Goal: Task Accomplishment & Management: Complete application form

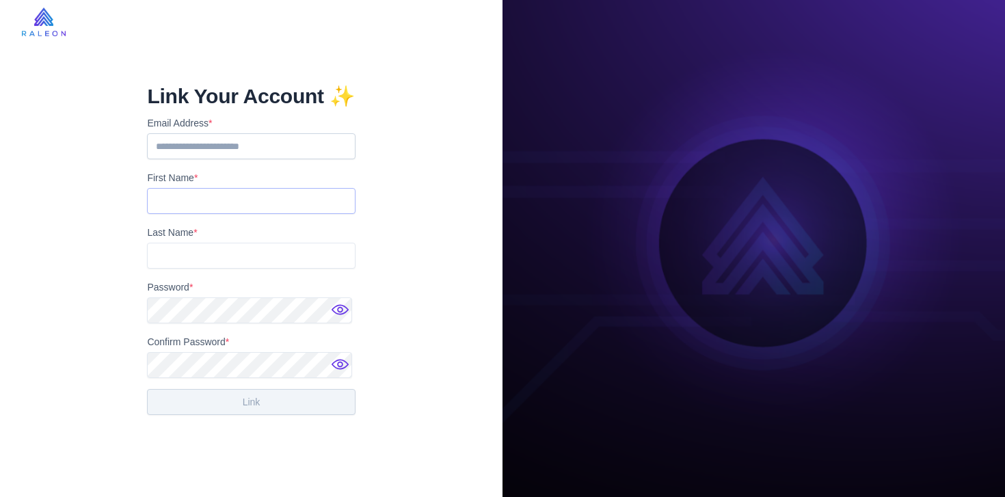
click at [255, 208] on input "First Name *" at bounding box center [251, 201] width 208 height 26
type input "****"
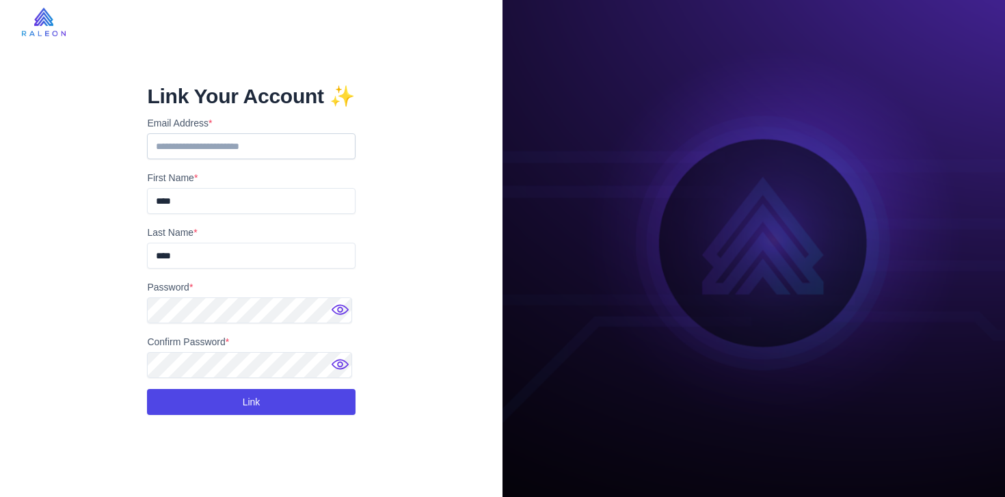
click at [284, 395] on button "Link" at bounding box center [251, 402] width 208 height 26
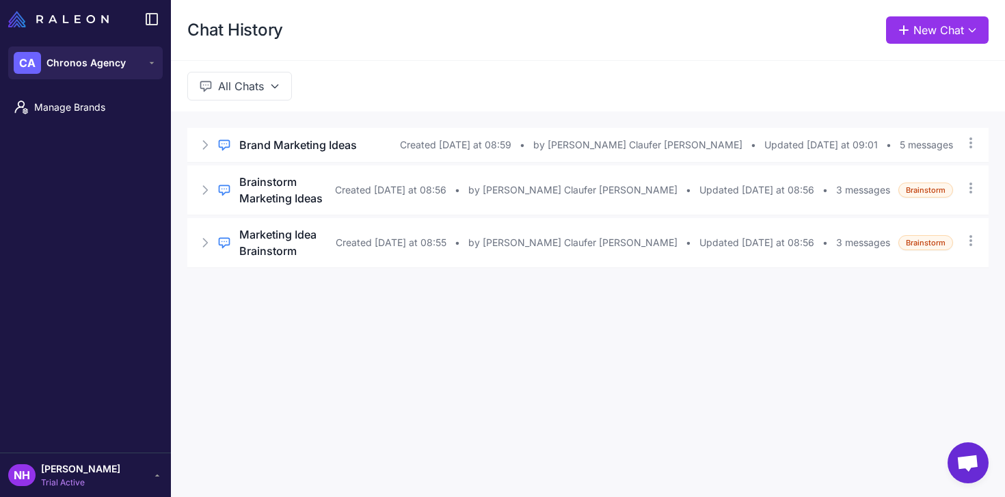
click at [495, 60] on div "All Chats" at bounding box center [588, 85] width 834 height 51
click at [68, 484] on span "Trial Active" at bounding box center [80, 483] width 79 height 12
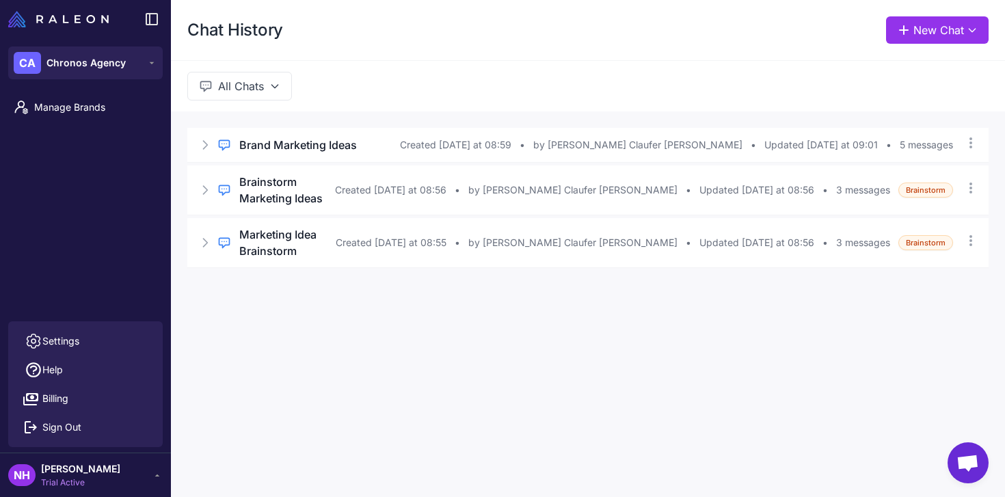
click at [330, 321] on div "Chat History New Chat All Chats Regular Chat Brand Marketing Ideas Created Yest…" at bounding box center [588, 248] width 834 height 497
click at [92, 64] on span "Chronos Agency" at bounding box center [85, 62] width 79 height 15
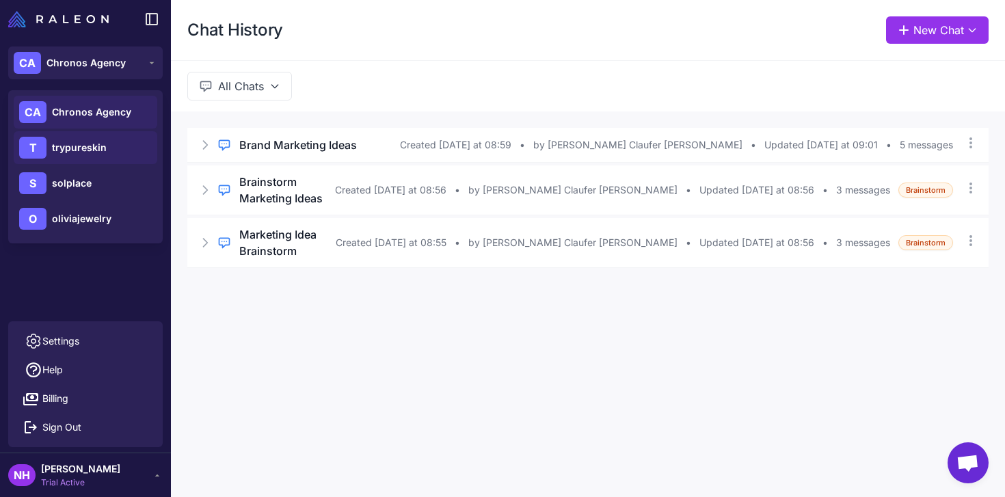
click at [100, 148] on span "trypureskin" at bounding box center [79, 147] width 55 height 15
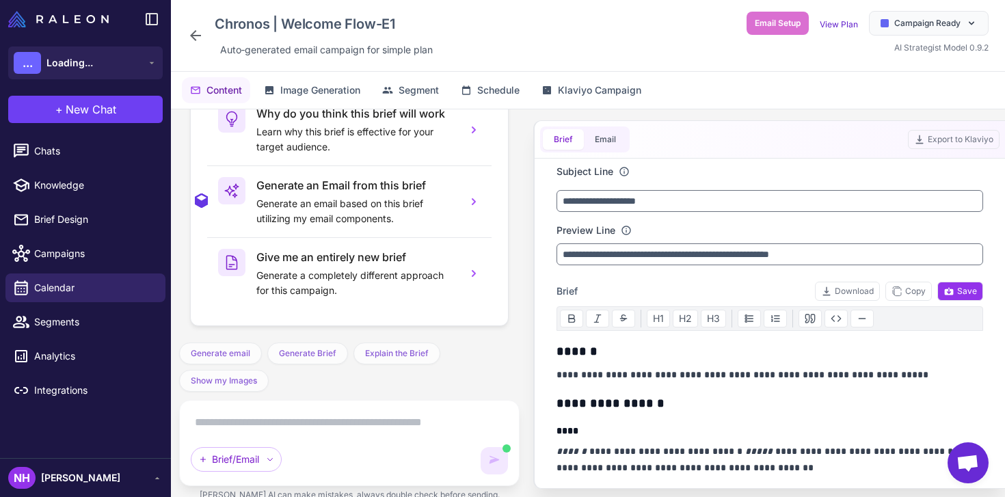
scroll to position [3710, 0]
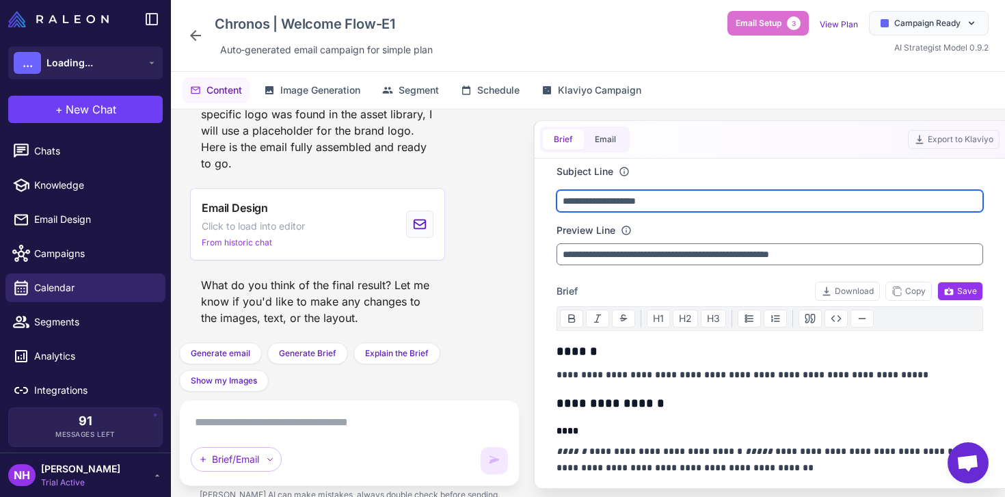
click at [696, 196] on input "**********" at bounding box center [770, 201] width 427 height 22
click at [637, 200] on input "**********" at bounding box center [770, 201] width 427 height 22
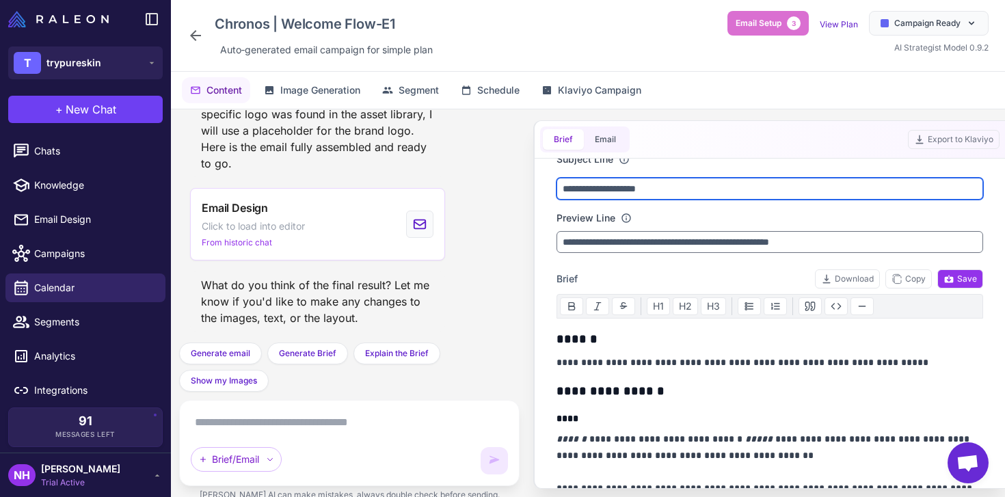
scroll to position [14, 0]
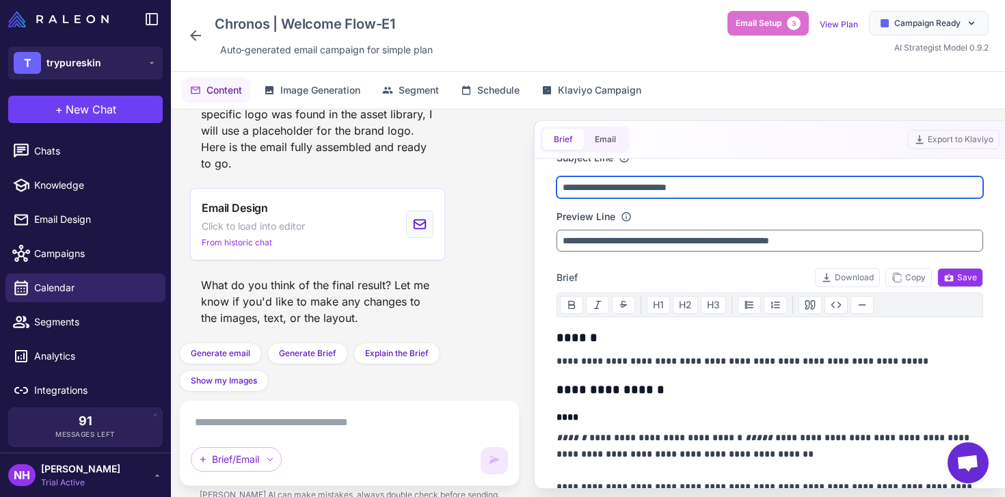
type input "**********"
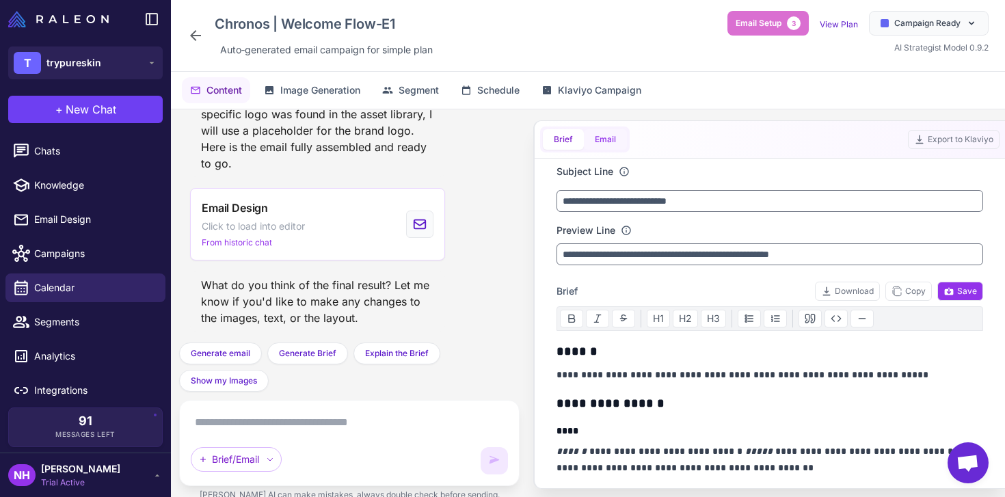
click at [611, 137] on button "Email" at bounding box center [605, 139] width 43 height 21
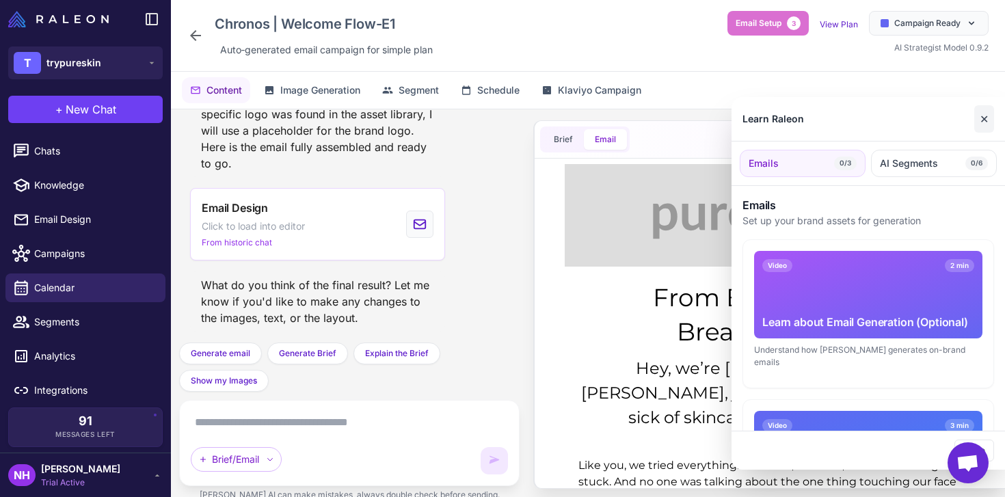
click at [988, 118] on button "✕" at bounding box center [984, 118] width 20 height 27
click at [622, 297] on div at bounding box center [502, 248] width 1005 height 497
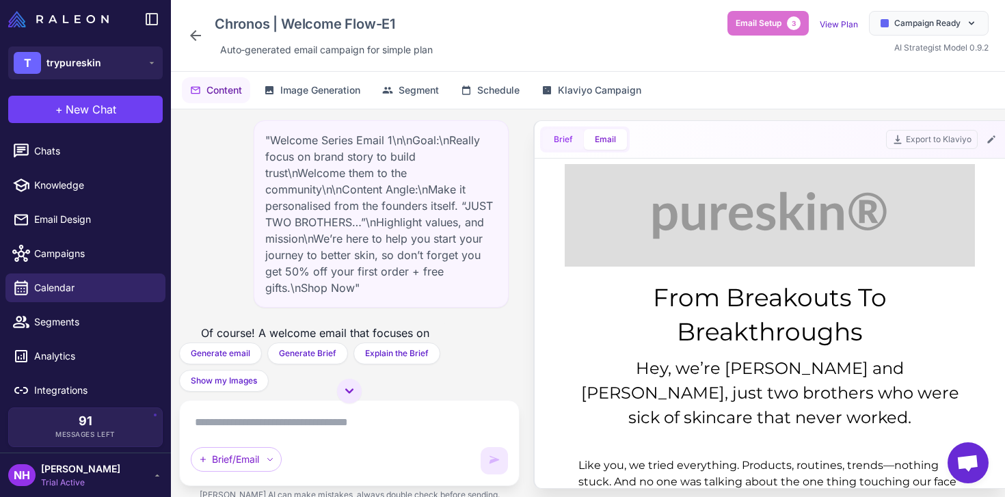
click at [566, 142] on button "Brief" at bounding box center [563, 139] width 41 height 21
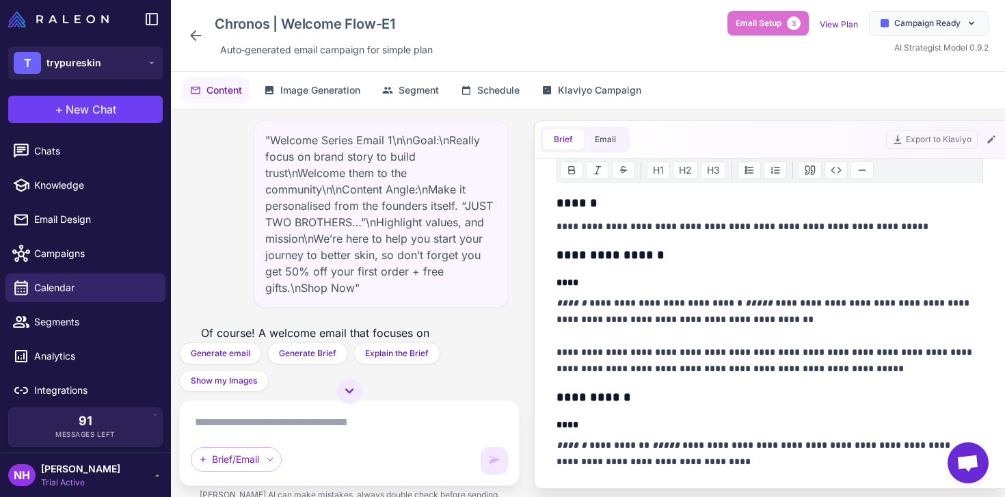
scroll to position [230, 0]
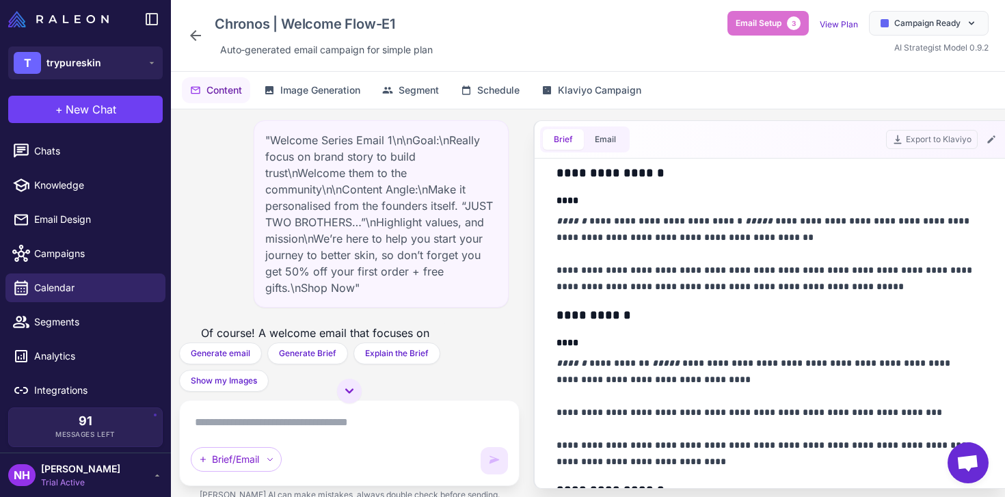
click at [818, 271] on p "**********" at bounding box center [766, 254] width 419 height 82
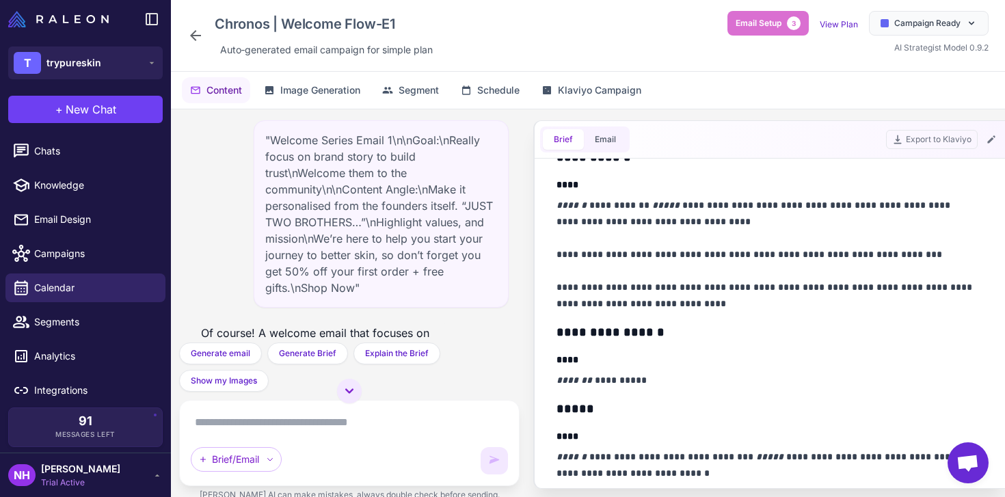
scroll to position [388, 0]
click at [882, 252] on p "**********" at bounding box center [766, 254] width 419 height 115
click at [597, 141] on button "Email" at bounding box center [605, 139] width 43 height 21
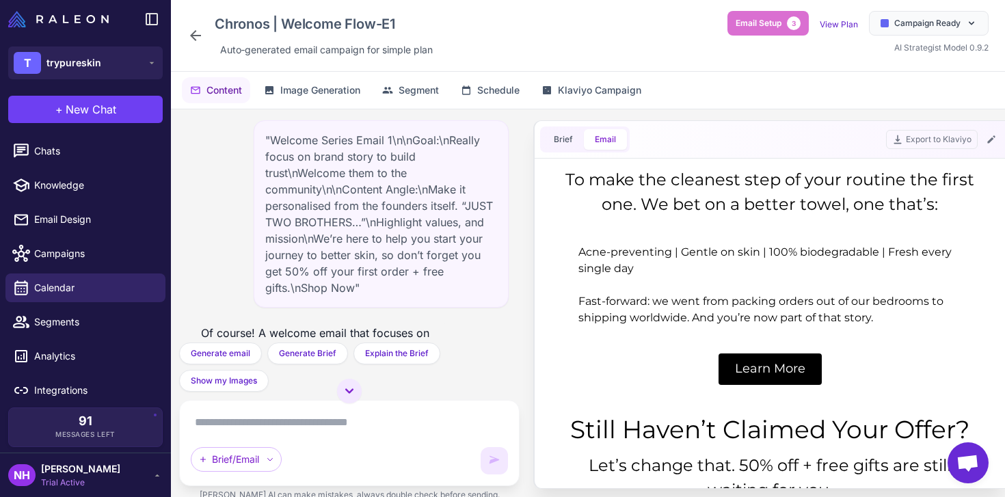
scroll to position [59, 0]
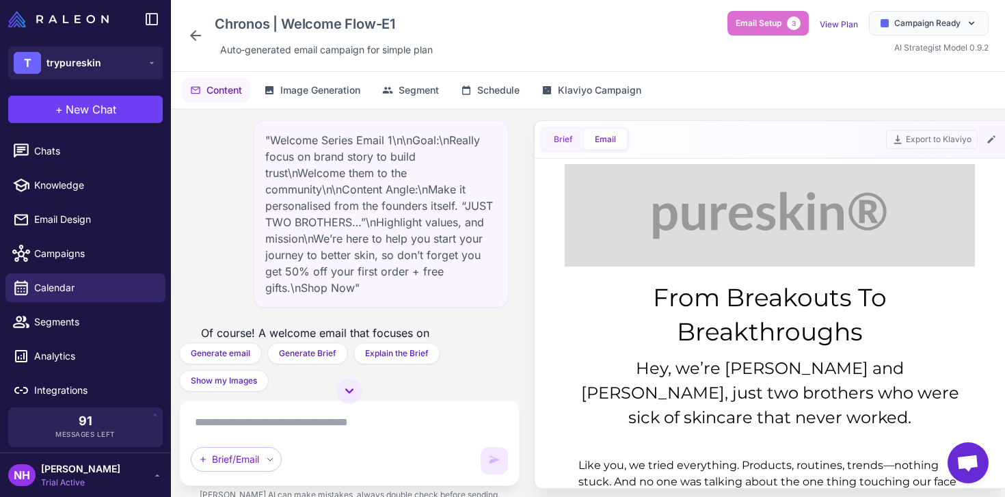
click at [559, 142] on button "Brief" at bounding box center [563, 139] width 41 height 21
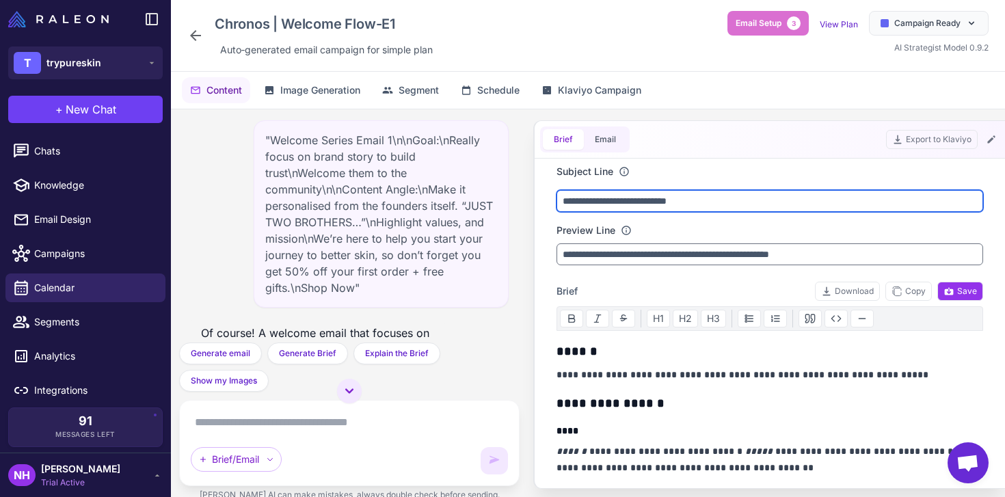
click at [647, 202] on input "**********" at bounding box center [770, 201] width 427 height 22
click at [658, 202] on input "**********" at bounding box center [770, 201] width 427 height 22
click at [661, 199] on input "**********" at bounding box center [770, 201] width 427 height 22
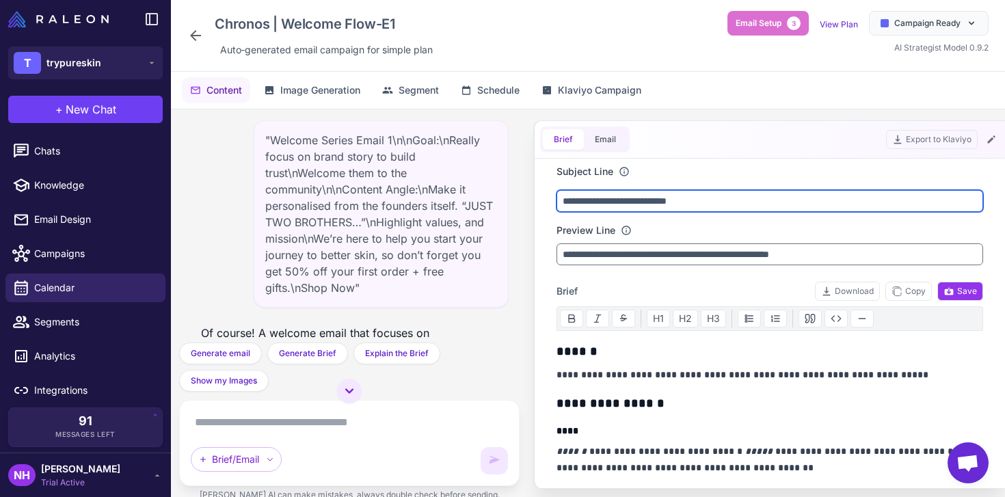
paste input "*"
type input "**********"
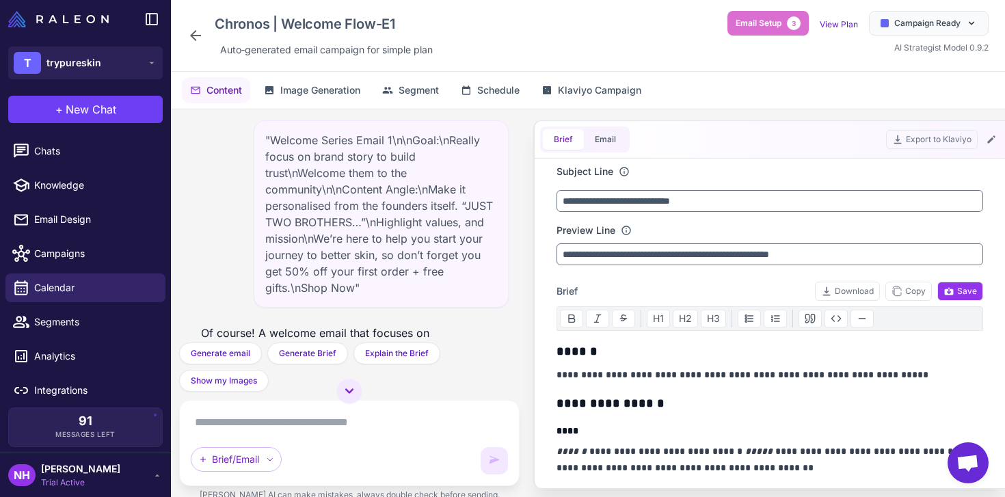
click at [733, 235] on div "Preview Line" at bounding box center [770, 230] width 427 height 15
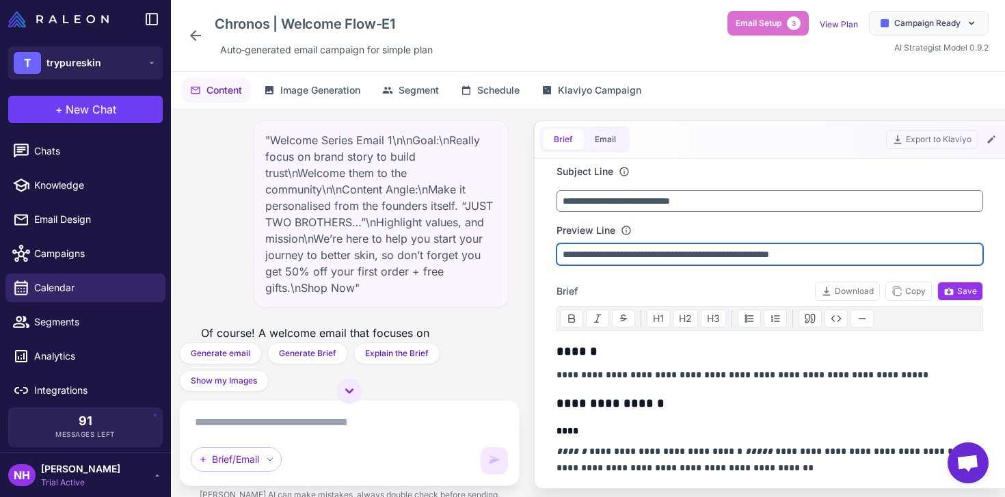
click at [635, 261] on input "**********" at bounding box center [770, 254] width 427 height 22
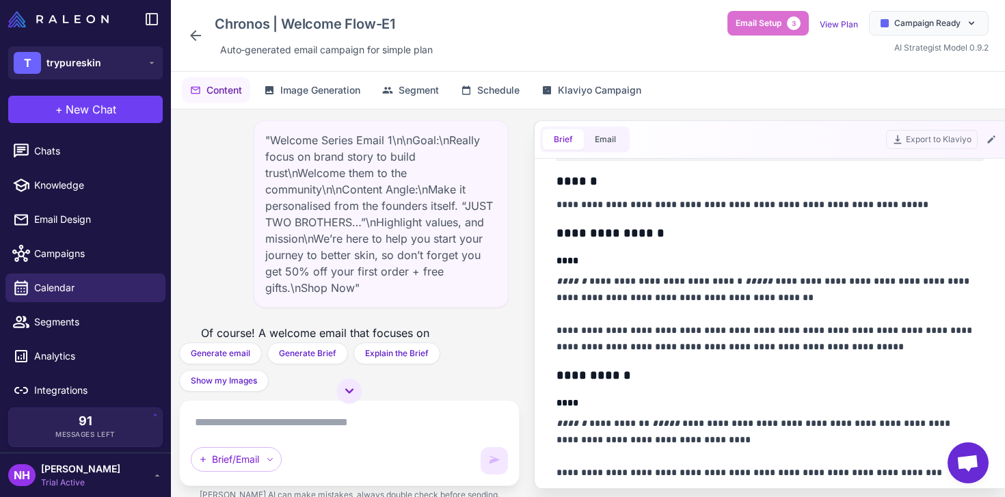
scroll to position [0, 0]
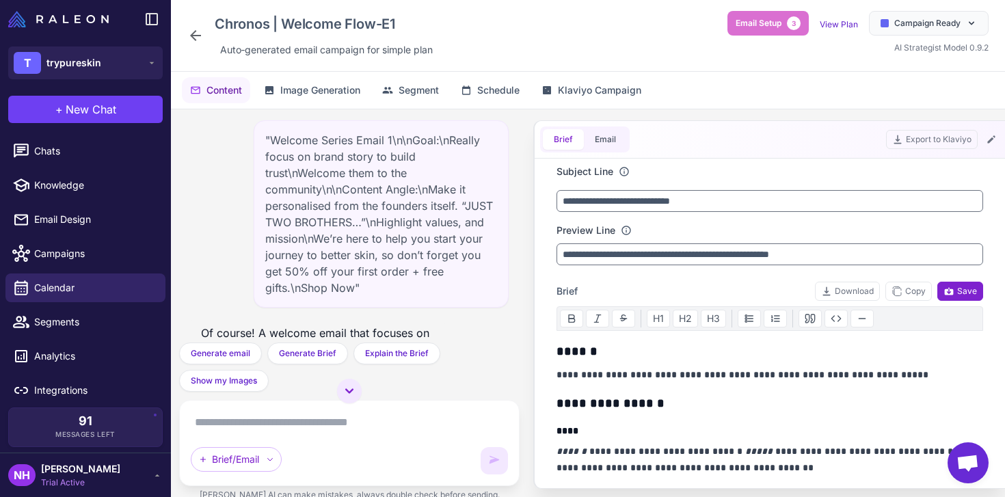
click at [950, 291] on span "Save" at bounding box center [961, 291] width 34 height 12
click at [611, 133] on button "Email" at bounding box center [605, 139] width 43 height 21
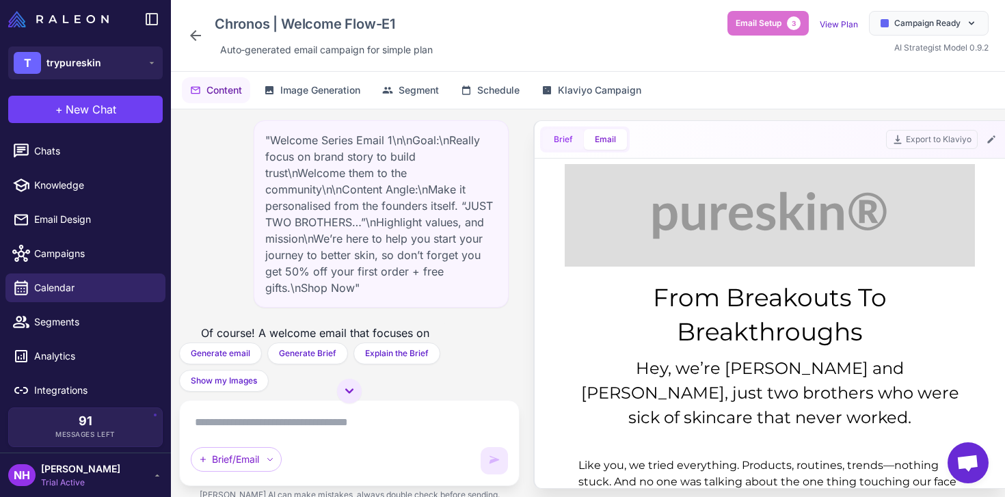
click at [561, 139] on button "Brief" at bounding box center [563, 139] width 41 height 21
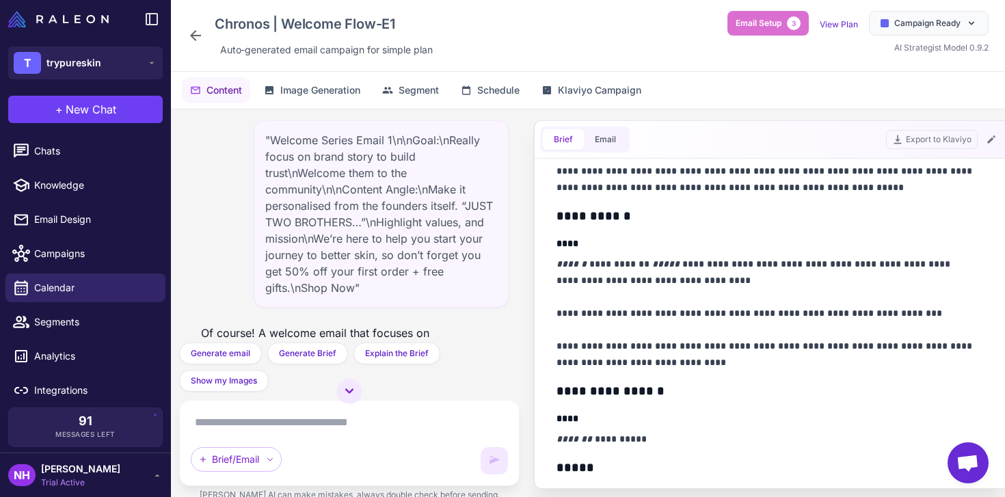
scroll to position [333, 0]
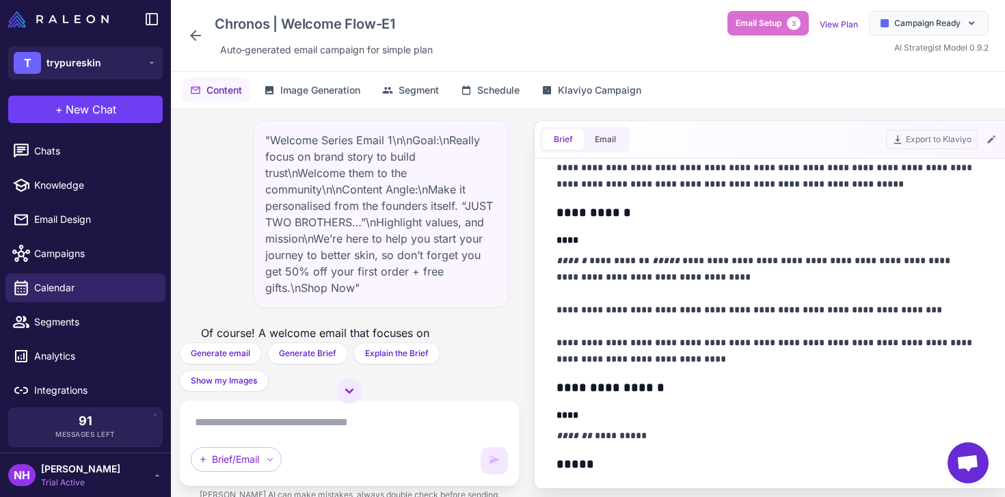
click at [883, 311] on p "**********" at bounding box center [766, 309] width 419 height 115
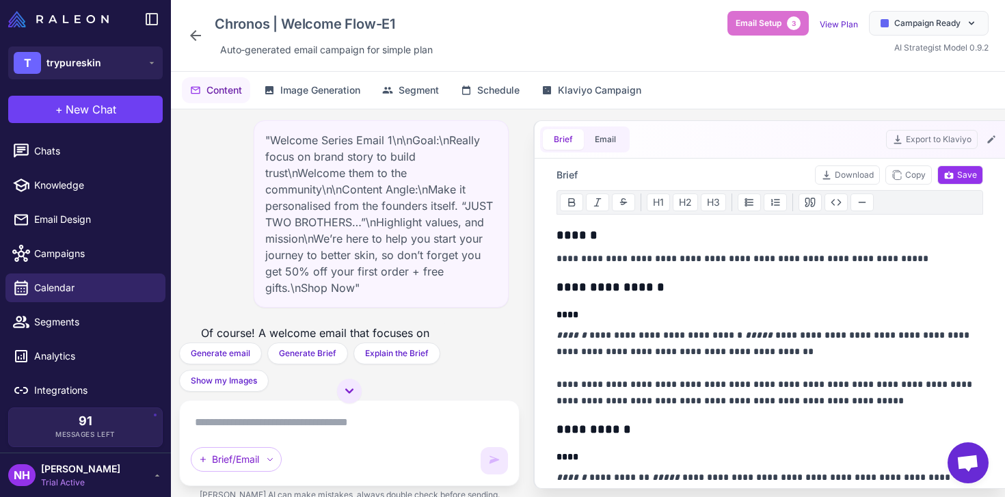
scroll to position [0, 0]
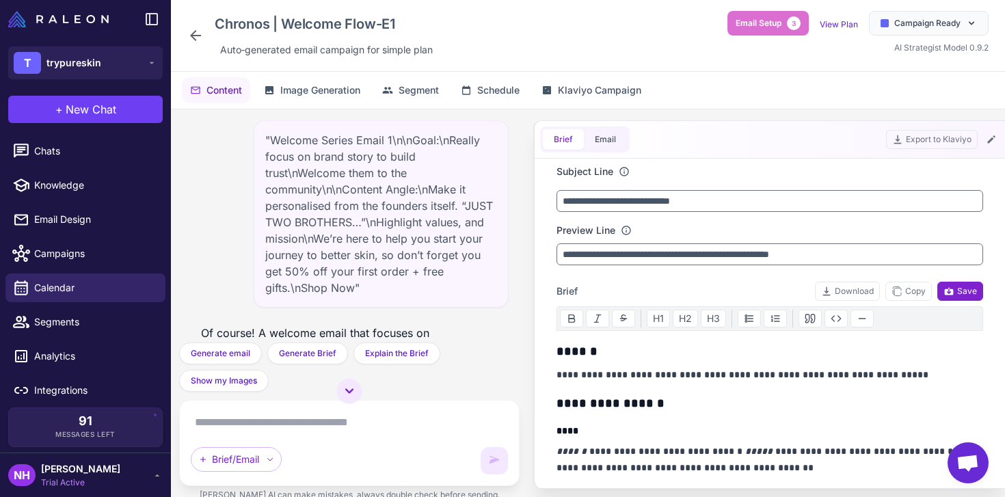
click at [946, 292] on icon at bounding box center [949, 291] width 11 height 11
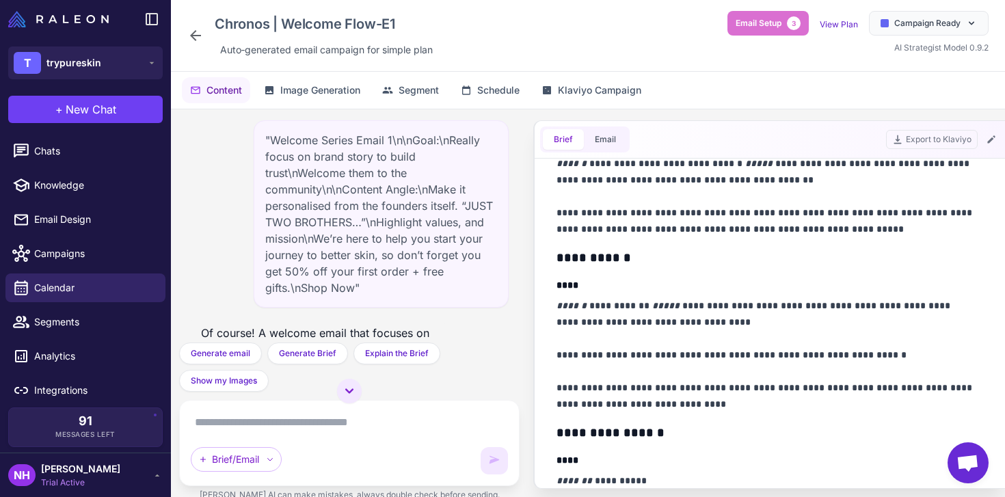
scroll to position [327, 0]
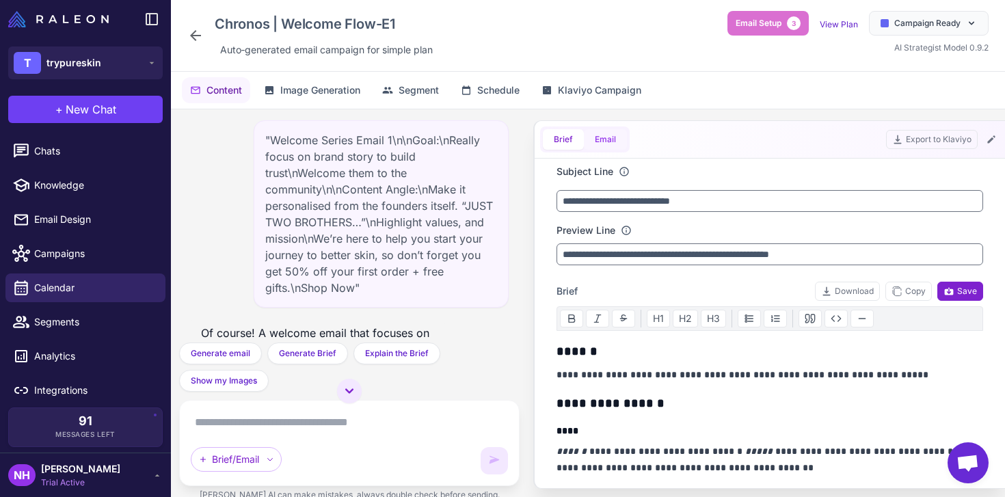
click at [599, 140] on button "Email" at bounding box center [605, 139] width 43 height 21
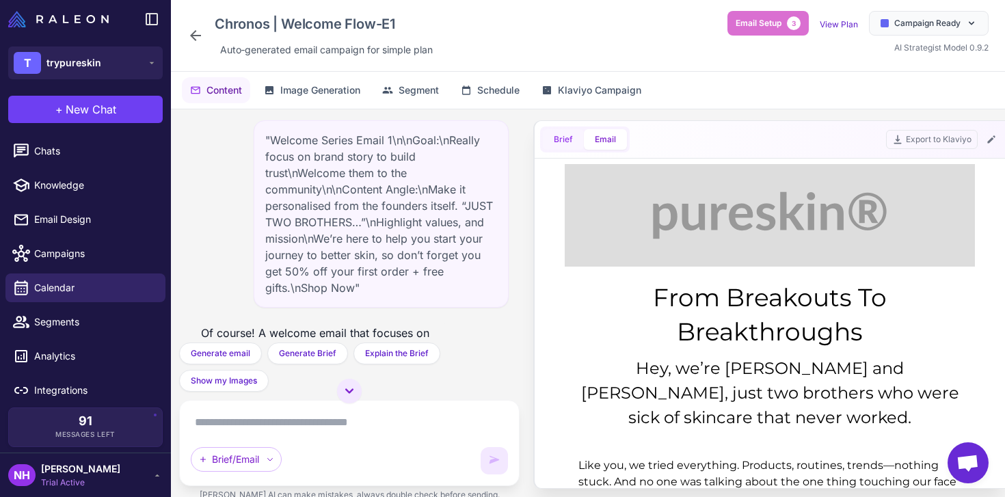
click at [557, 138] on button "Brief" at bounding box center [563, 139] width 41 height 21
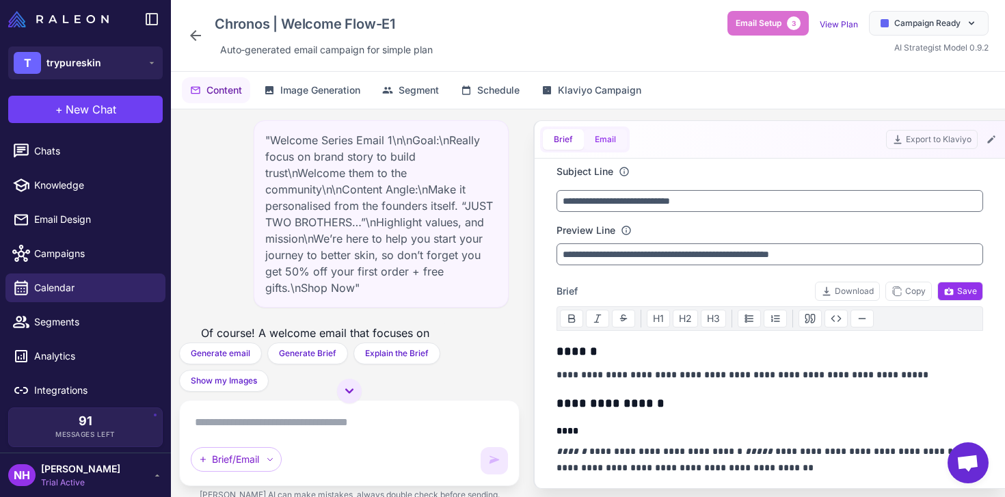
click at [605, 144] on button "Email" at bounding box center [605, 139] width 43 height 21
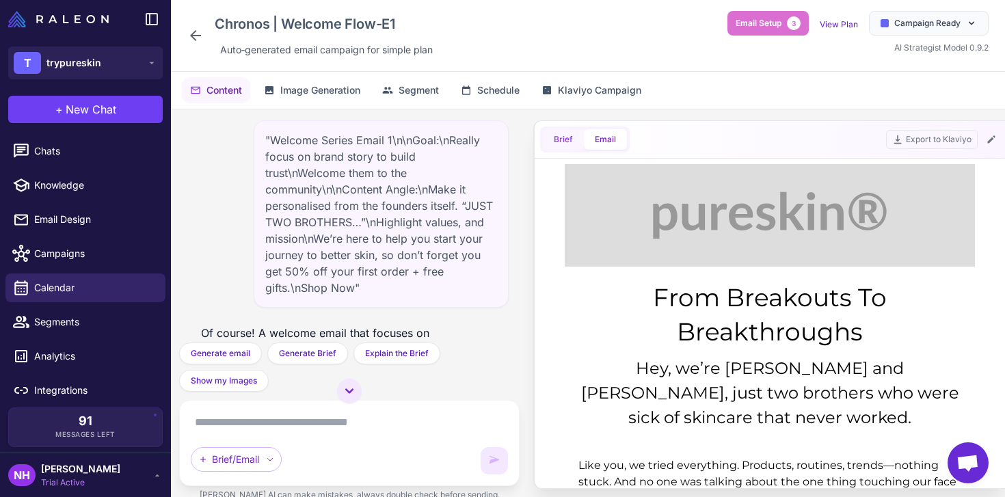
click at [559, 139] on button "Brief" at bounding box center [563, 139] width 41 height 21
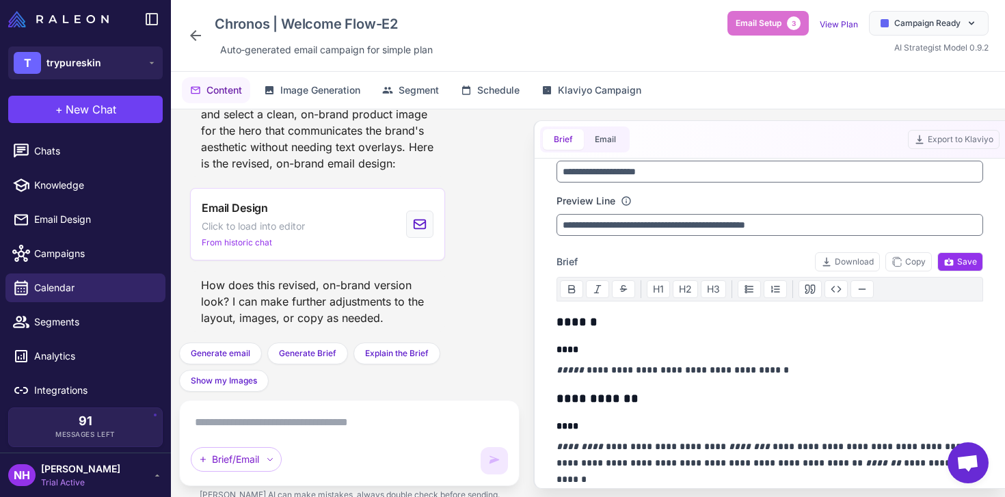
scroll to position [161, 0]
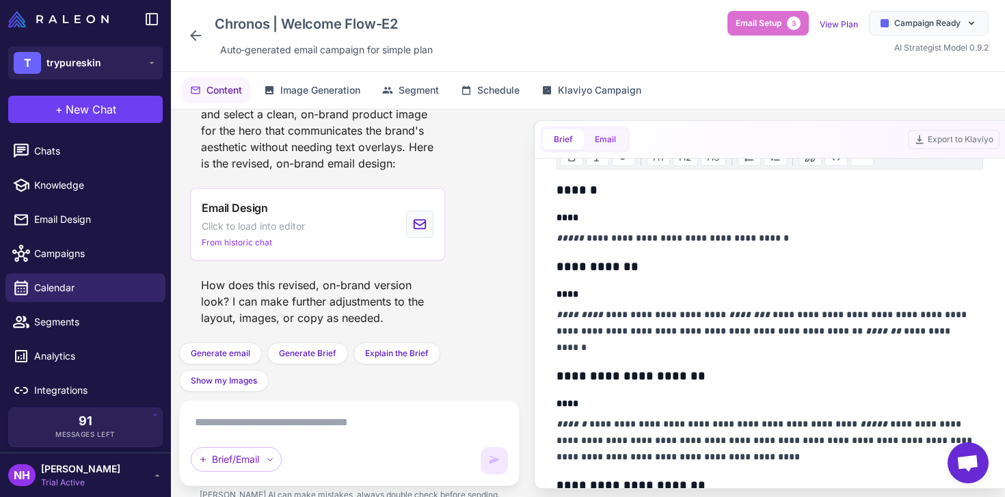
click at [605, 142] on button "Email" at bounding box center [605, 139] width 43 height 21
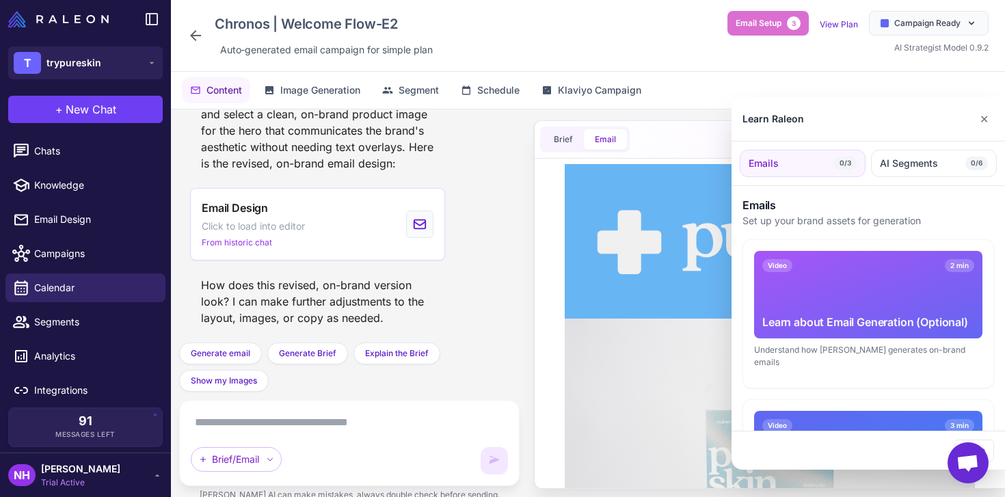
scroll to position [0, 0]
click at [986, 116] on button "✕" at bounding box center [984, 118] width 20 height 27
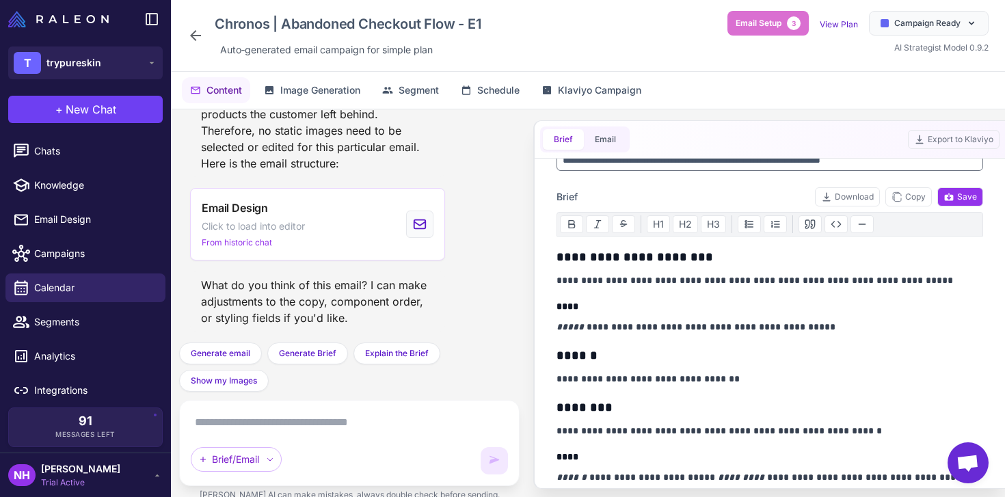
scroll to position [95, 0]
click at [617, 145] on button "Email" at bounding box center [605, 139] width 43 height 21
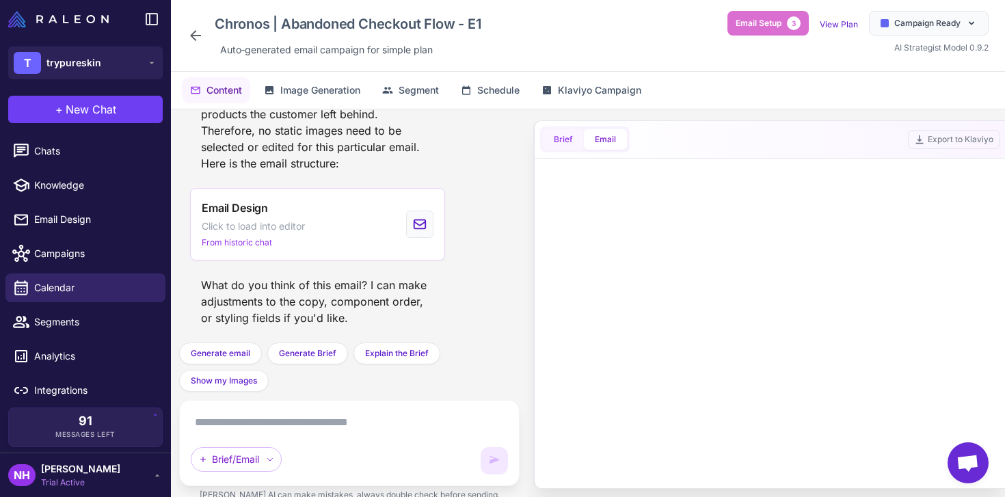
click at [572, 136] on button "Brief" at bounding box center [563, 139] width 41 height 21
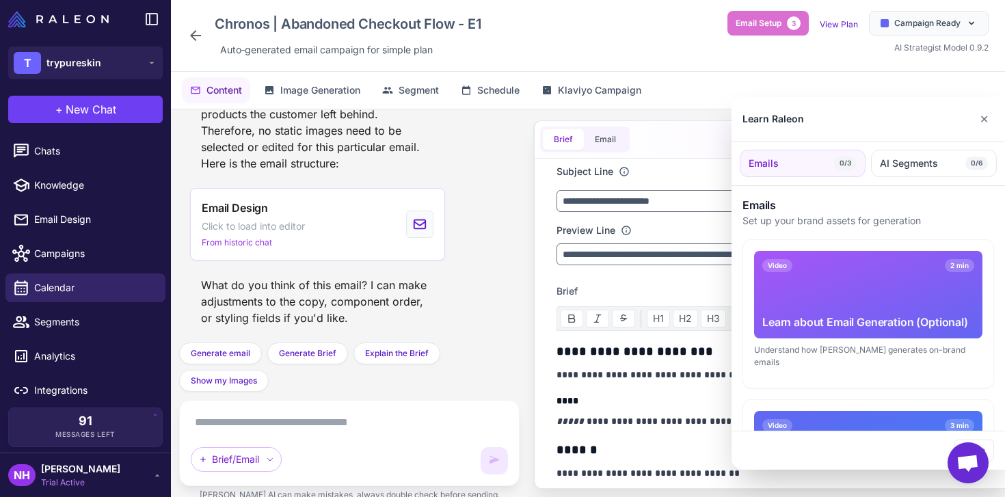
click at [665, 398] on div at bounding box center [502, 248] width 1005 height 497
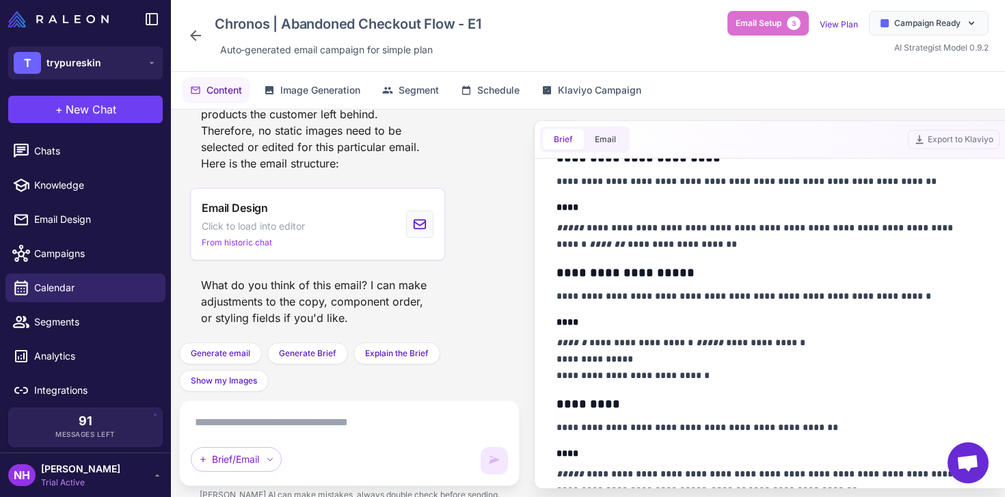
scroll to position [490, 0]
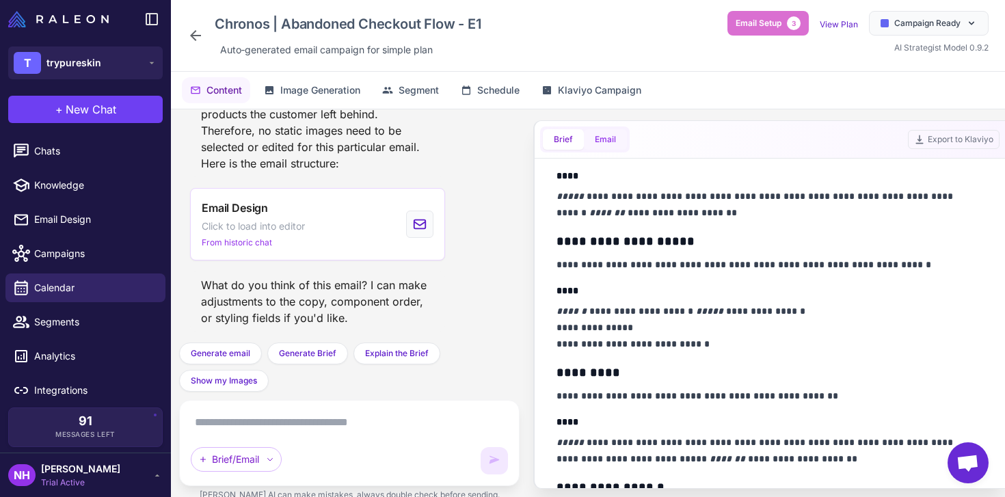
click at [600, 144] on button "Email" at bounding box center [605, 139] width 43 height 21
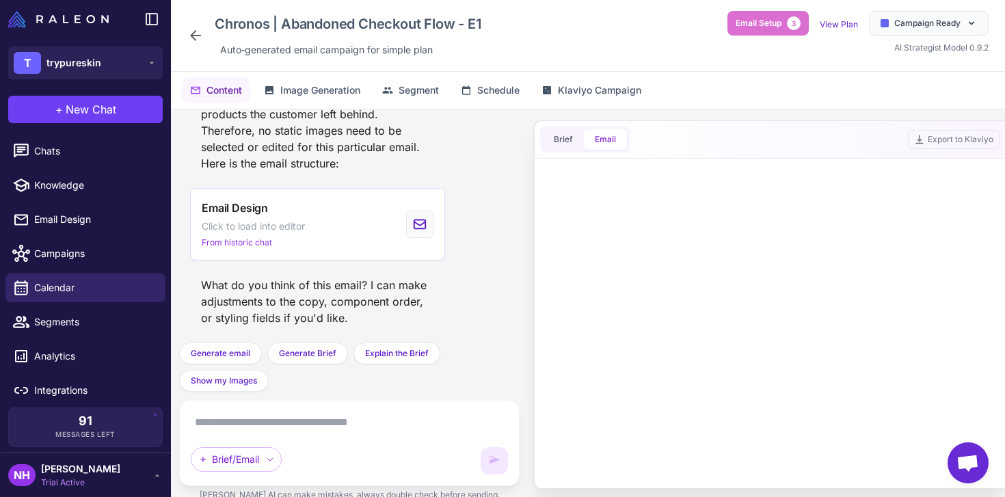
scroll to position [0, 0]
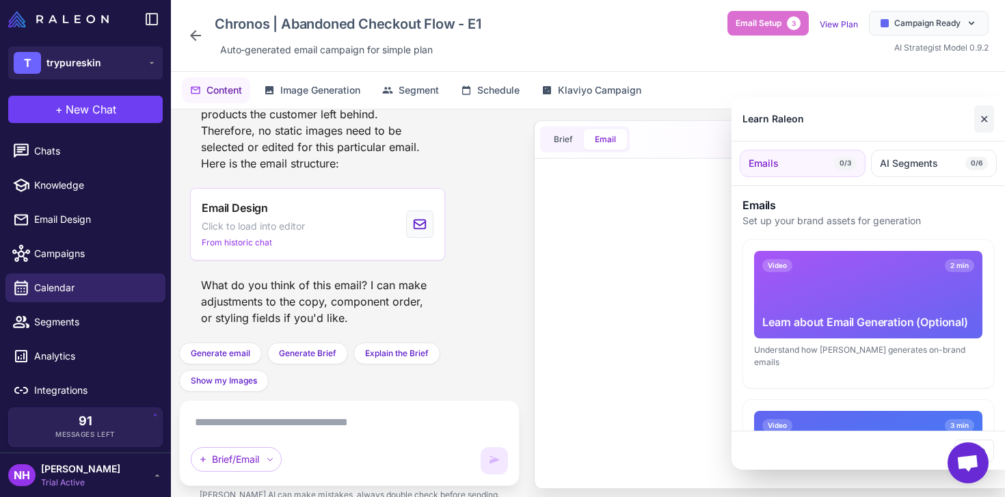
click at [982, 117] on button "✕" at bounding box center [984, 118] width 20 height 27
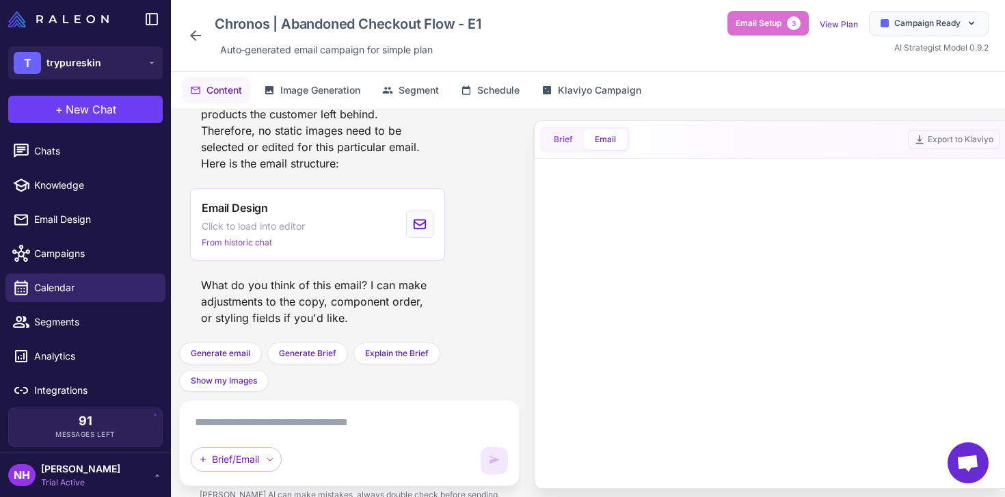
click at [569, 144] on button "Brief" at bounding box center [563, 139] width 41 height 21
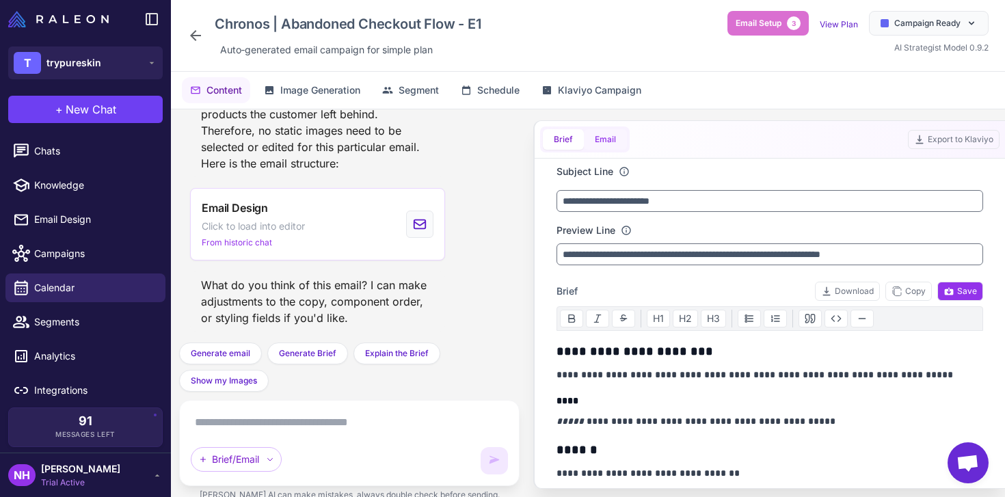
click at [604, 136] on button "Email" at bounding box center [605, 139] width 43 height 21
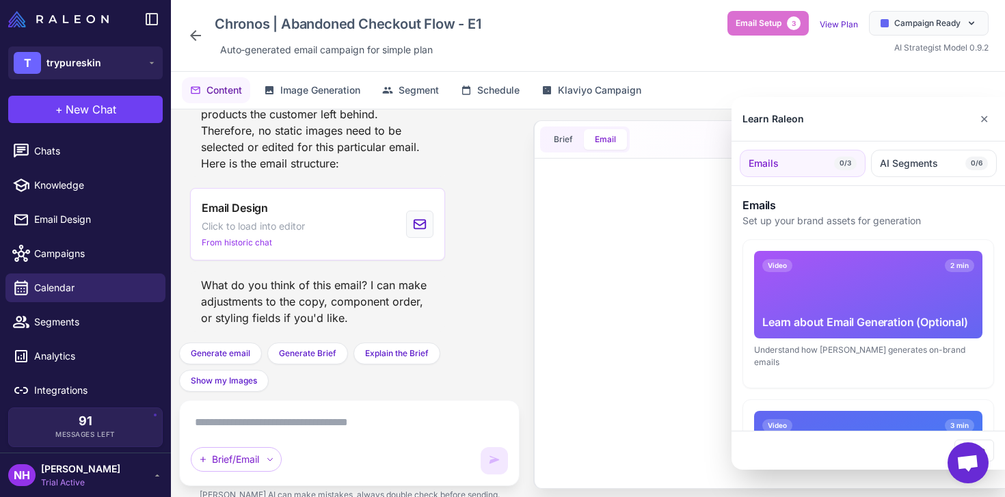
click at [687, 274] on div at bounding box center [502, 248] width 1005 height 497
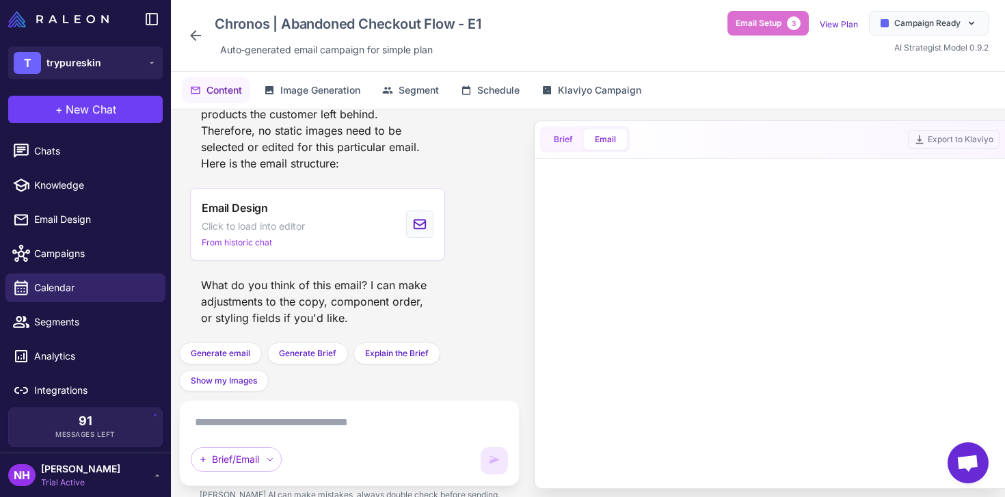
click at [563, 140] on button "Brief" at bounding box center [563, 139] width 41 height 21
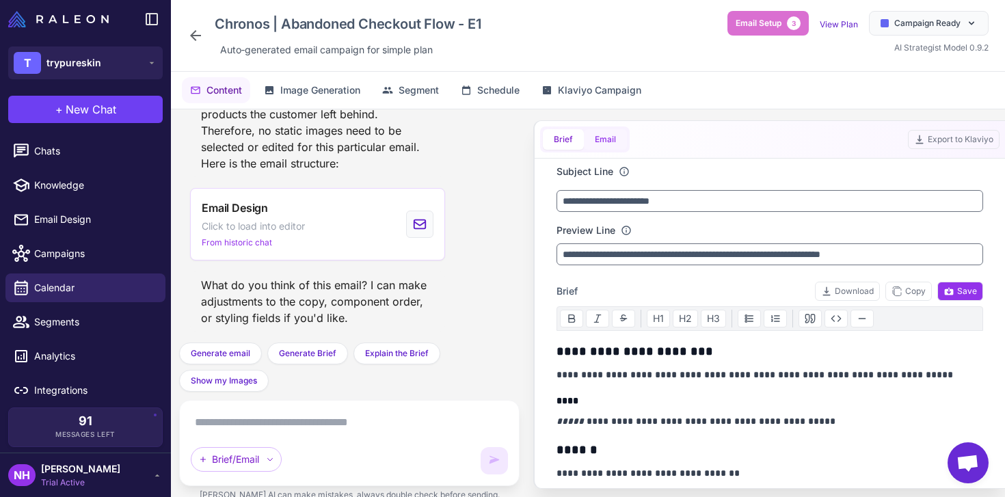
click at [610, 144] on button "Email" at bounding box center [605, 139] width 43 height 21
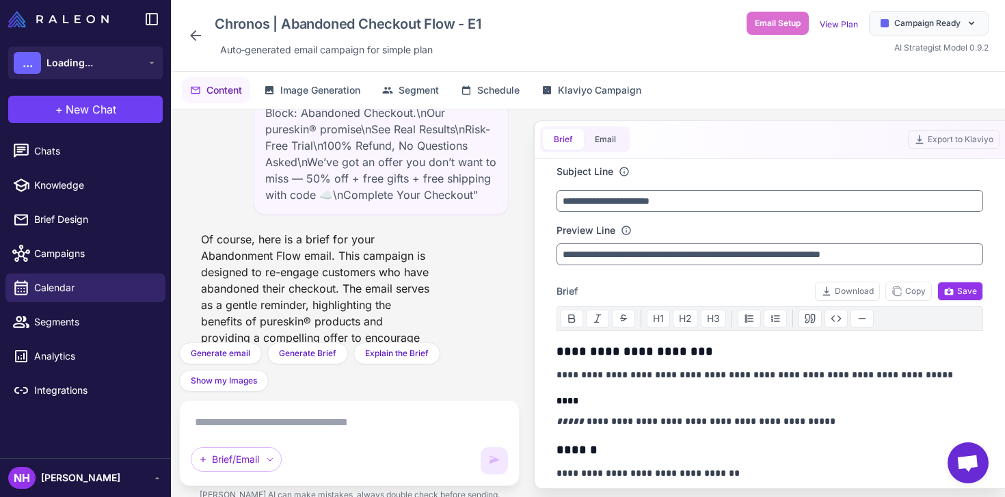
scroll to position [1020, 0]
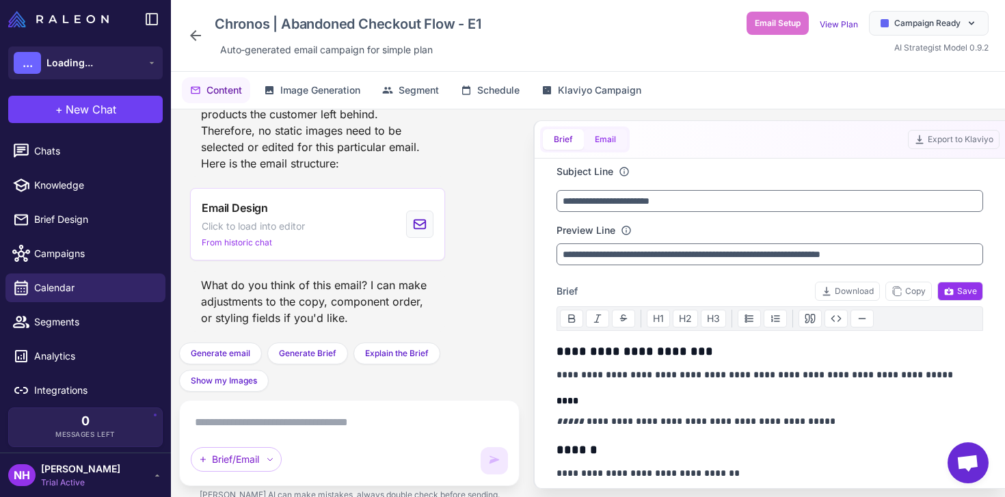
click at [611, 144] on button "Email" at bounding box center [605, 139] width 43 height 21
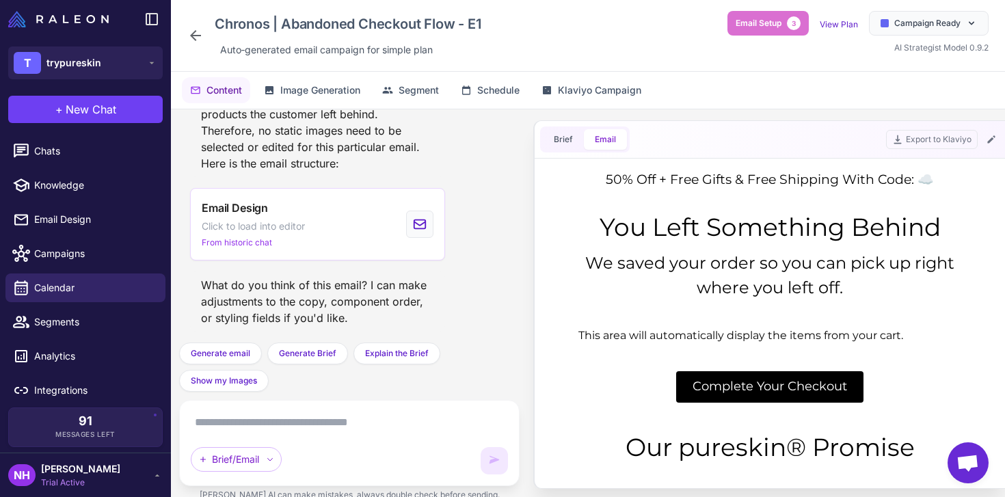
scroll to position [0, 0]
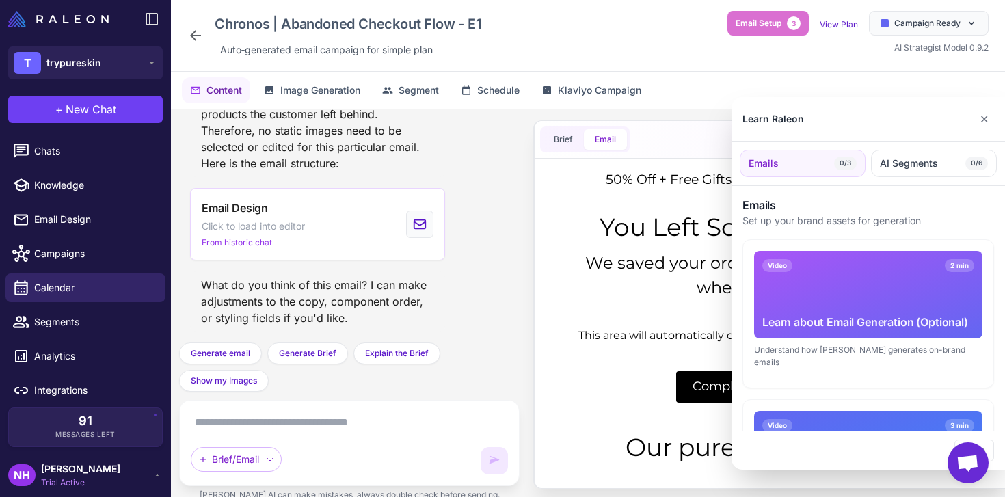
click at [590, 306] on div at bounding box center [502, 248] width 1005 height 497
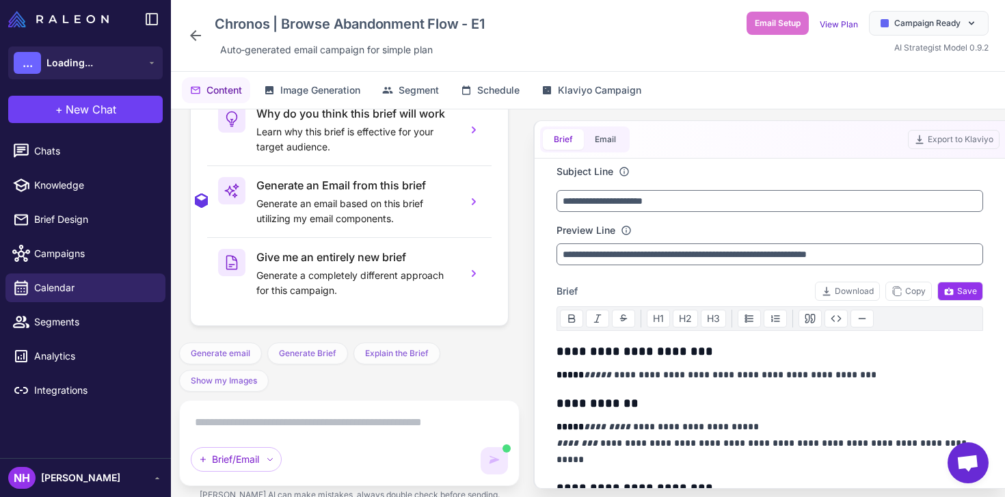
scroll to position [1282, 0]
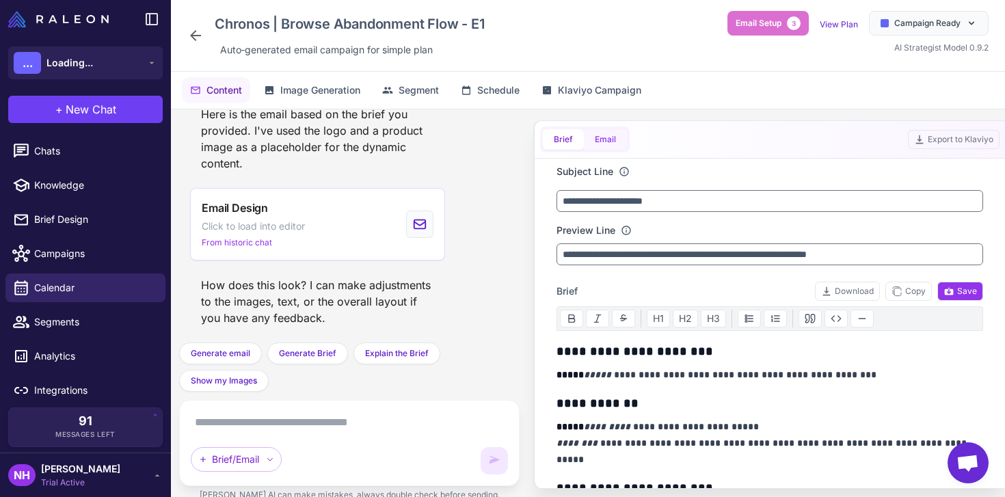
click at [622, 144] on button "Email" at bounding box center [605, 139] width 43 height 21
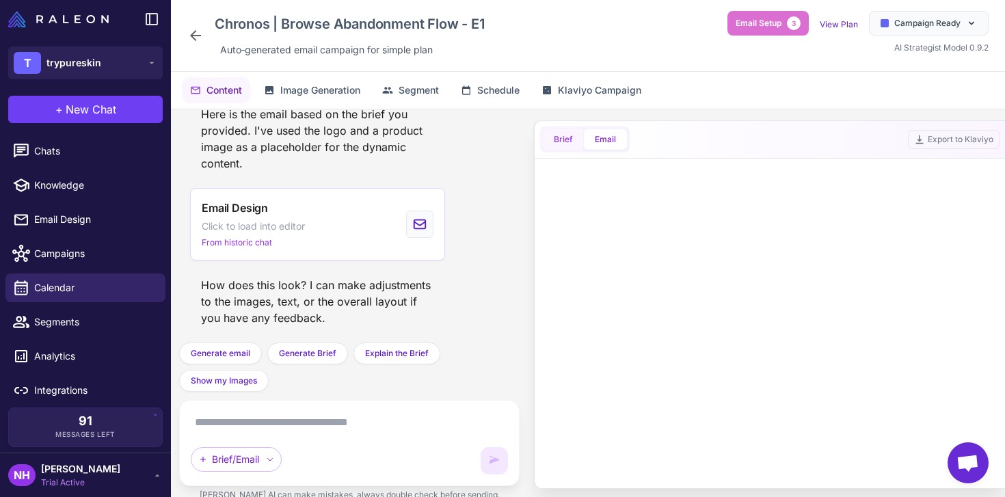
click at [570, 142] on button "Brief" at bounding box center [563, 139] width 41 height 21
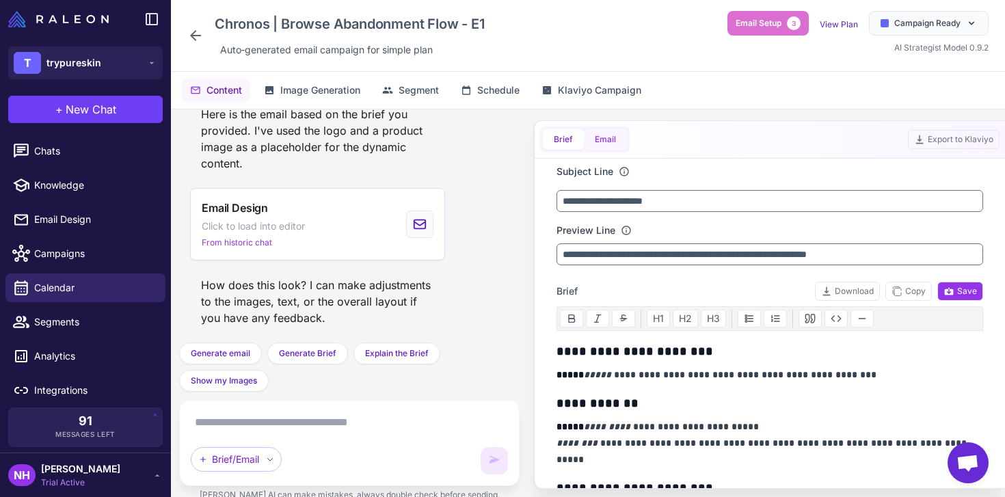
click at [598, 141] on button "Email" at bounding box center [605, 139] width 43 height 21
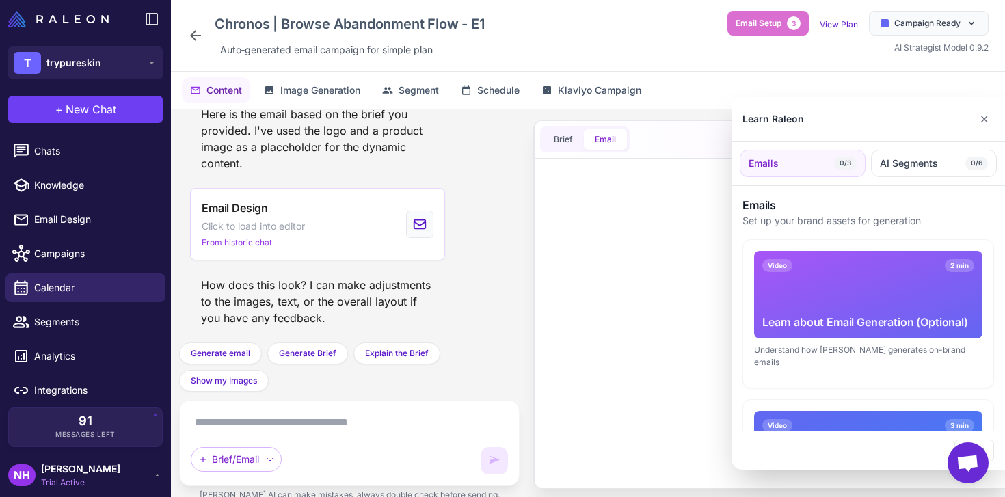
click at [674, 219] on div at bounding box center [502, 248] width 1005 height 497
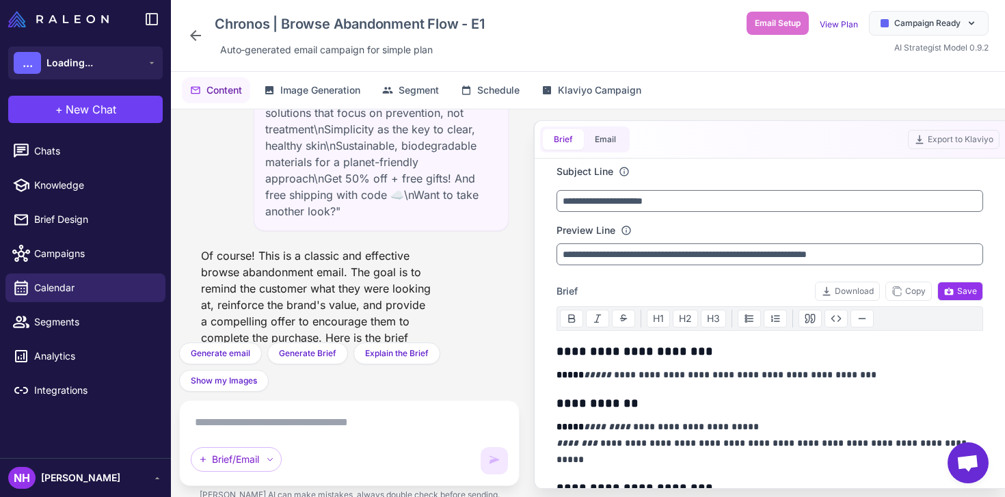
scroll to position [1282, 0]
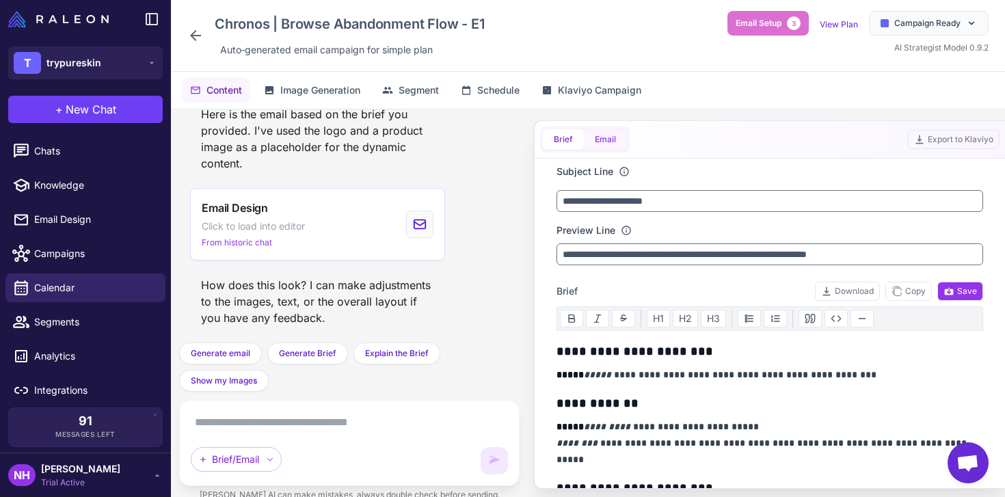
click at [624, 138] on button "Email" at bounding box center [605, 139] width 43 height 21
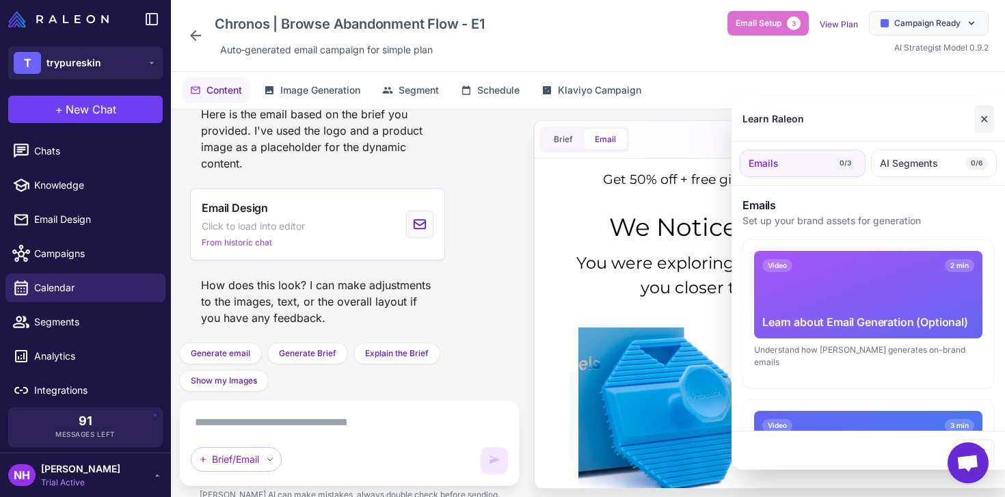
scroll to position [0, 0]
click at [981, 116] on button "✕" at bounding box center [984, 118] width 20 height 27
click at [665, 273] on div at bounding box center [502, 248] width 1005 height 497
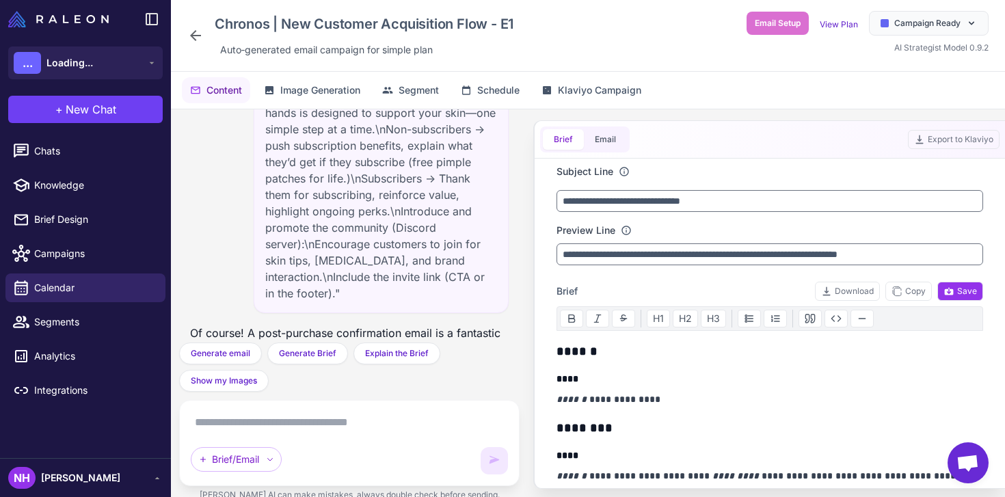
scroll to position [1919, 0]
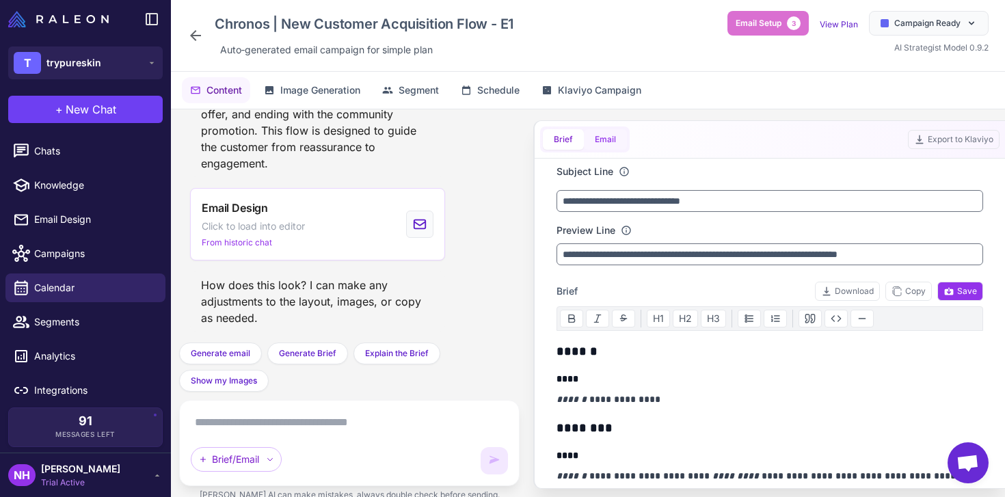
click at [605, 138] on button "Email" at bounding box center [605, 139] width 43 height 21
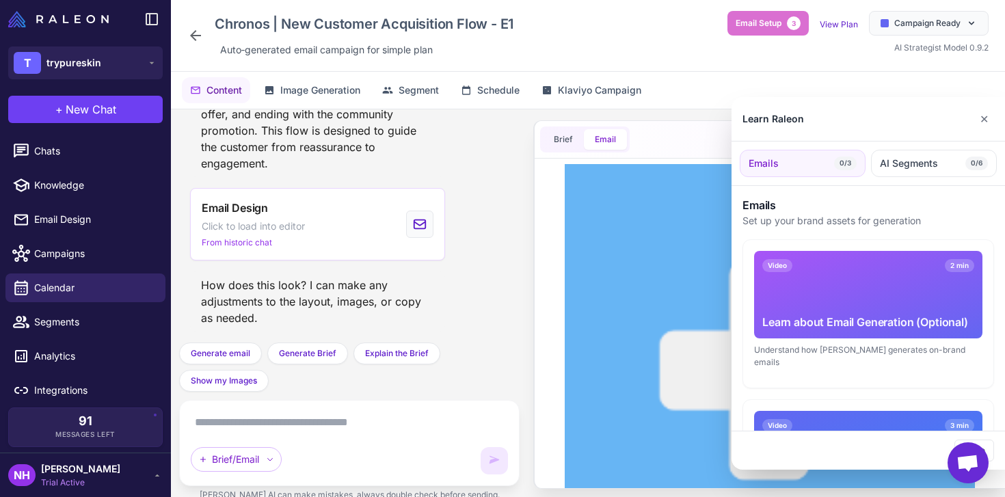
scroll to position [0, 0]
click at [987, 124] on button "✕" at bounding box center [984, 118] width 20 height 27
click at [984, 120] on button "✕" at bounding box center [984, 118] width 20 height 27
